Goal: Navigation & Orientation: Find specific page/section

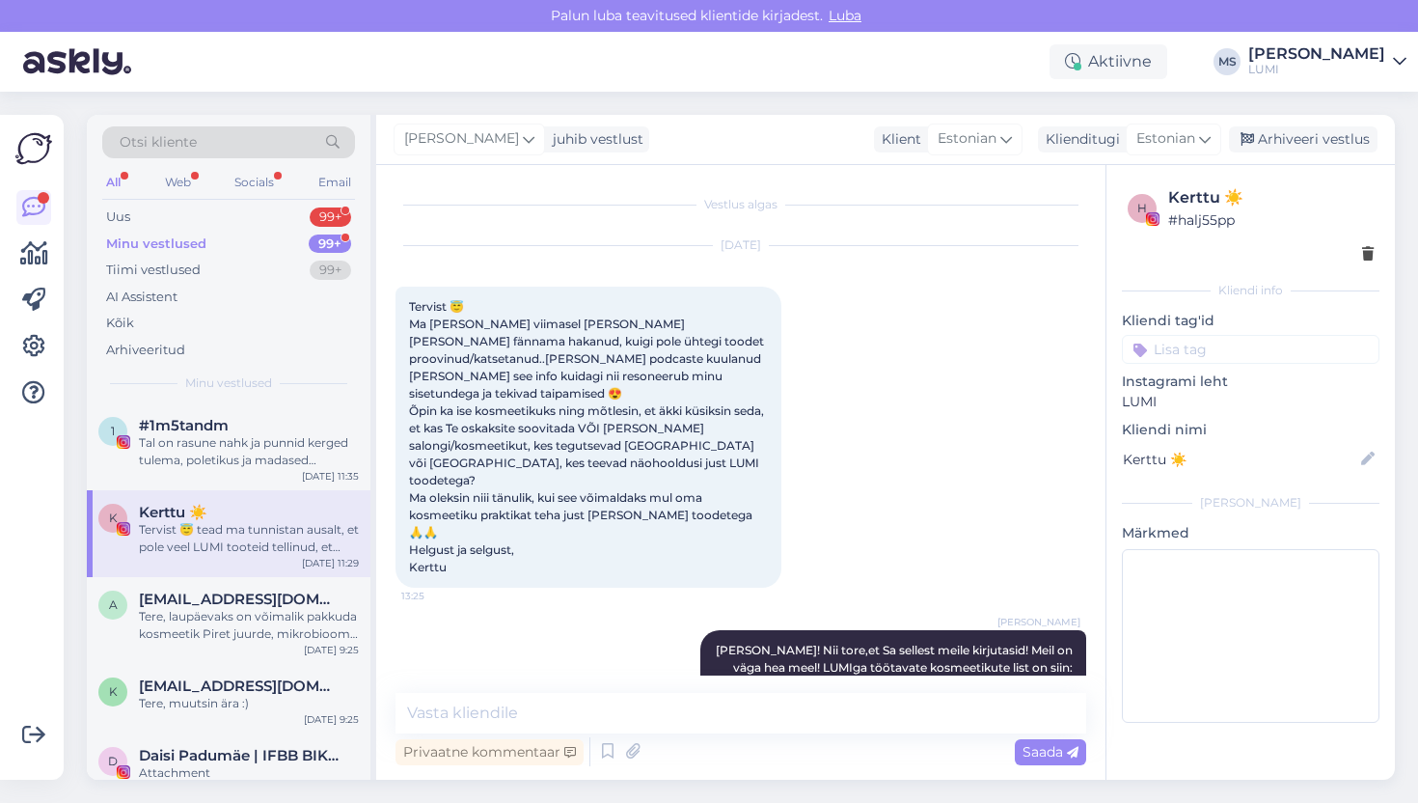
scroll to position [2924, 0]
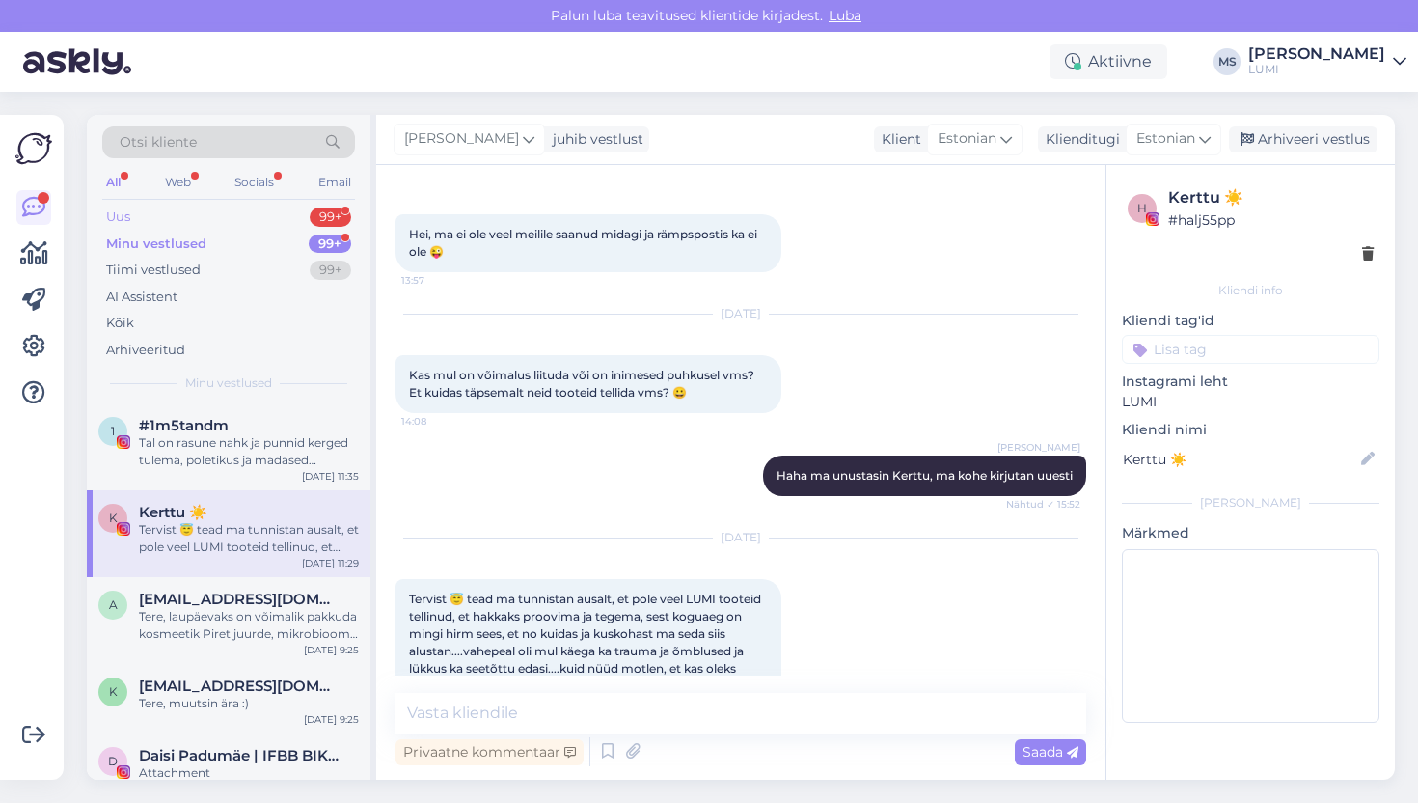
click at [175, 211] on div "Uus 99+" at bounding box center [228, 217] width 253 height 27
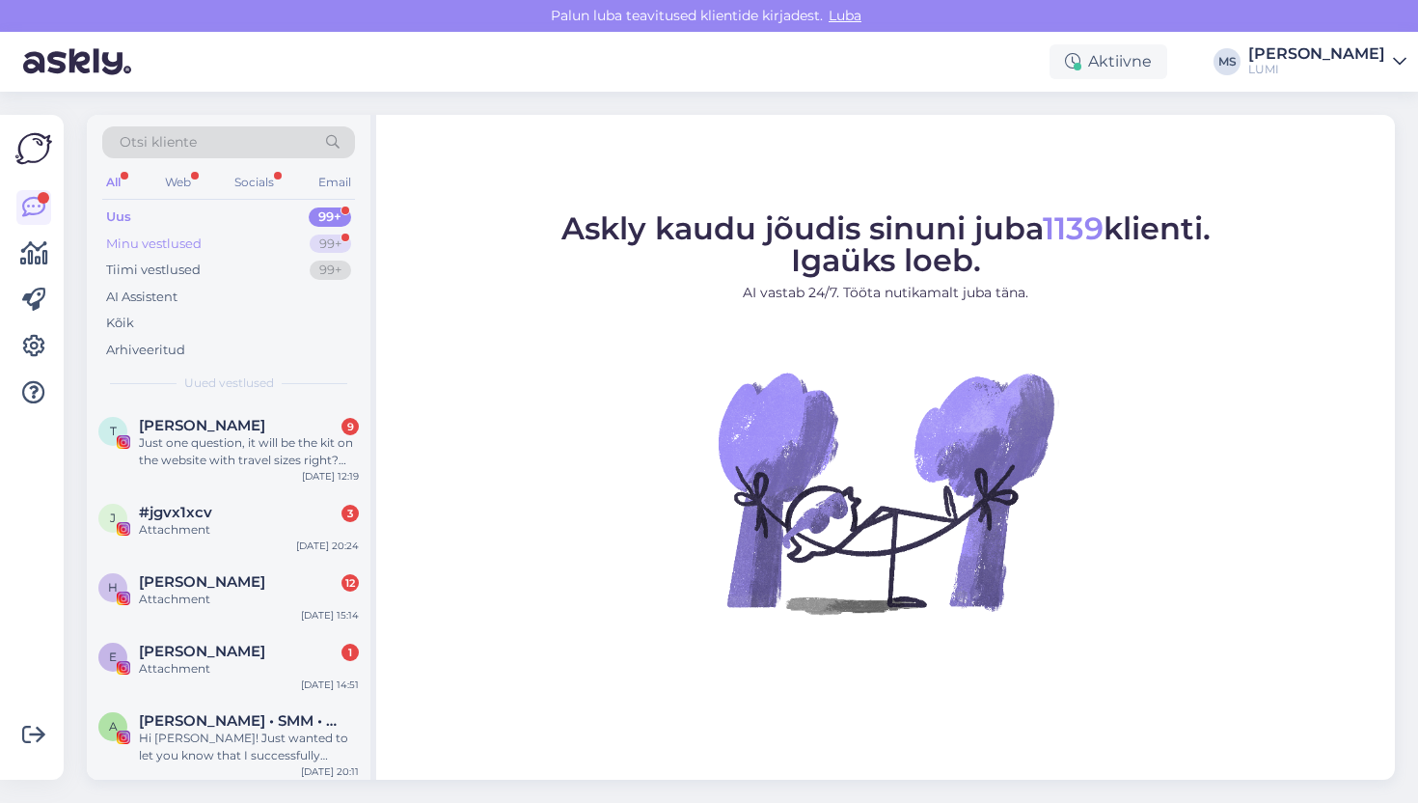
click at [220, 234] on div "Minu vestlused 99+" at bounding box center [228, 244] width 253 height 27
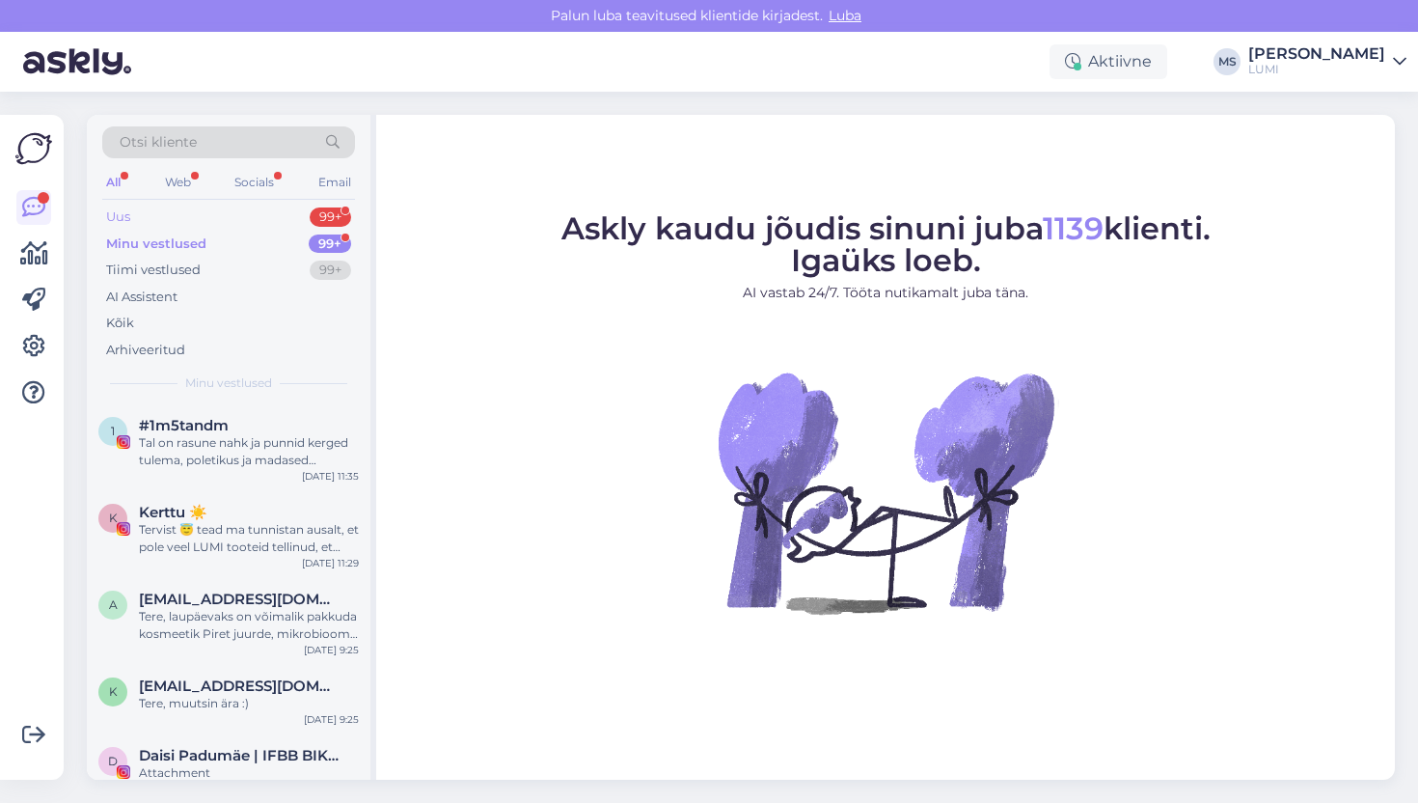
click at [223, 217] on div "Uus 99+" at bounding box center [228, 217] width 253 height 27
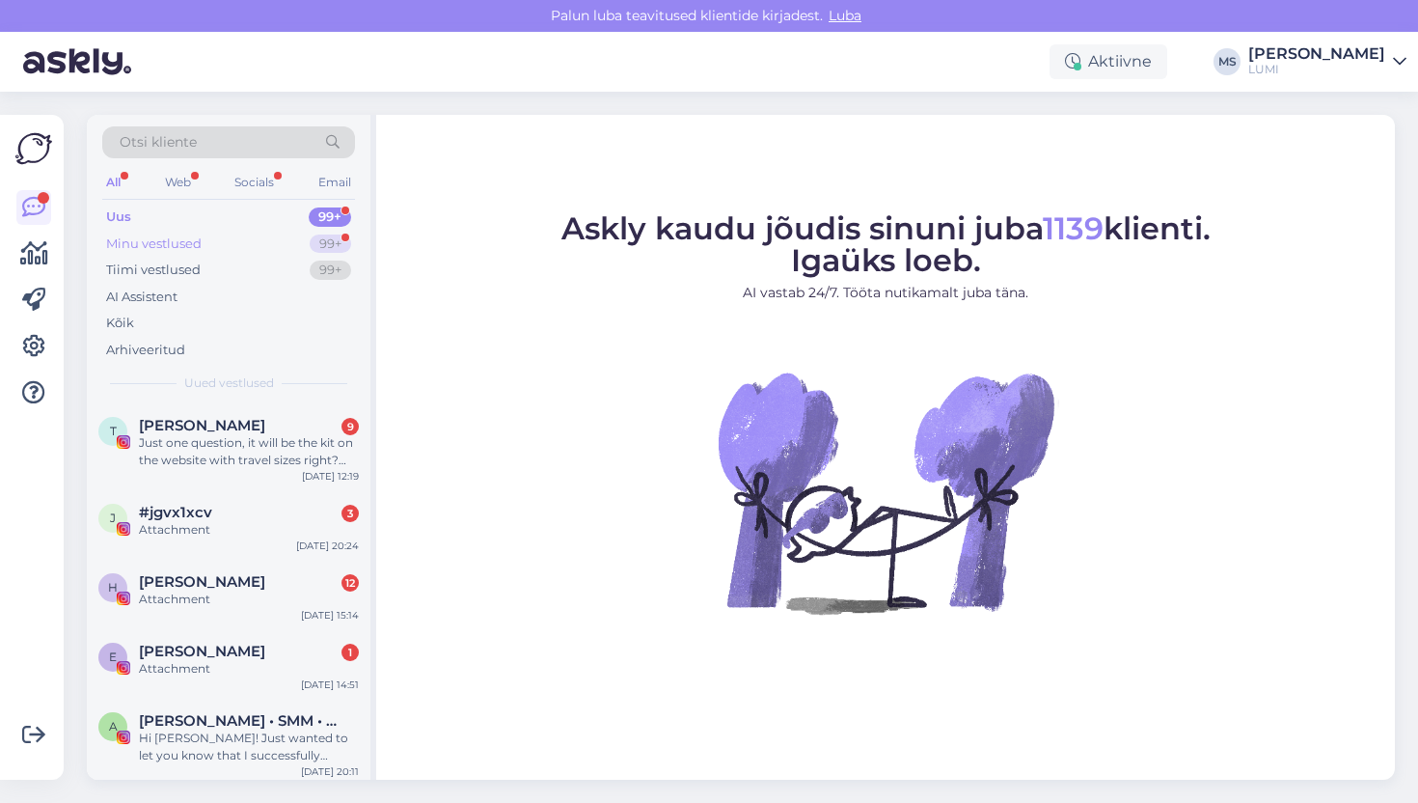
click at [184, 239] on div "Minu vestlused" at bounding box center [154, 243] width 96 height 19
